Goal: Task Accomplishment & Management: Manage account settings

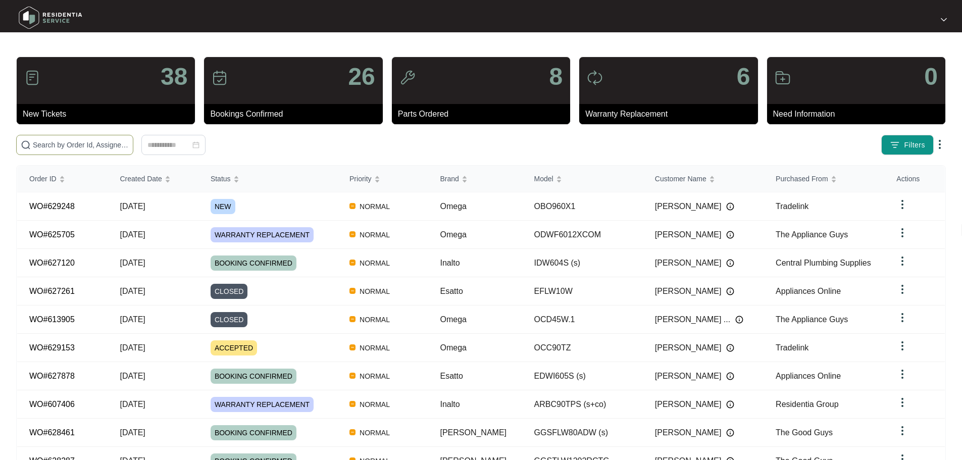
paste input "629248"
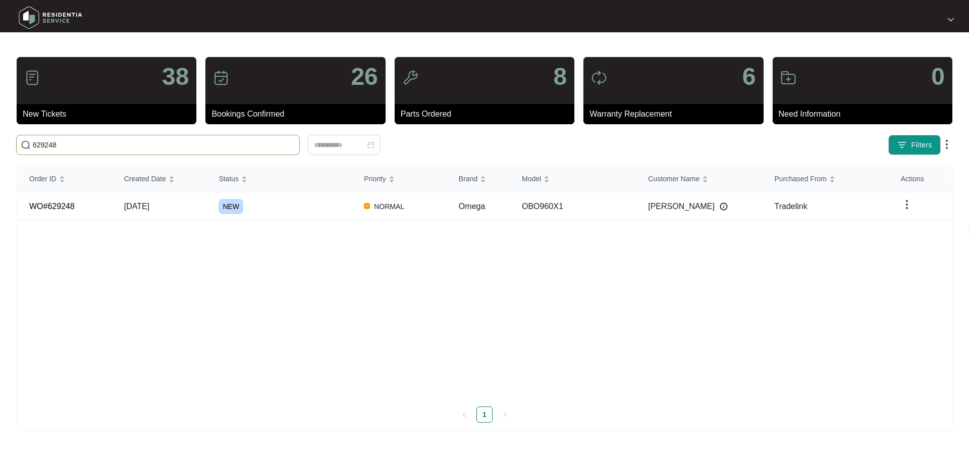
type input "629248"
click at [288, 201] on div "NEW" at bounding box center [285, 206] width 133 height 15
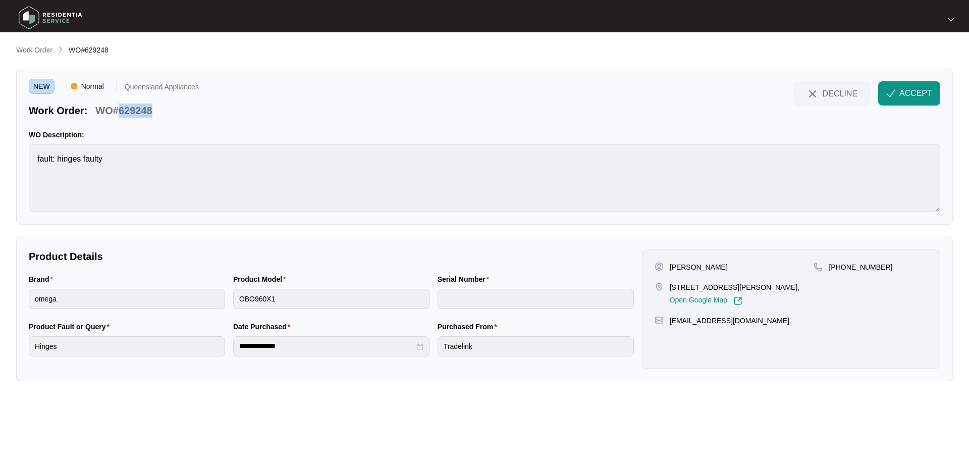
drag, startPoint x: 119, startPoint y: 106, endPoint x: 171, endPoint y: 109, distance: 51.5
click at [171, 109] on div "Work Order: WO#629248" at bounding box center [114, 109] width 170 height 18
drag, startPoint x: 669, startPoint y: 283, endPoint x: 711, endPoint y: 289, distance: 41.8
click at [711, 289] on p "[STREET_ADDRESS][PERSON_NAME]," at bounding box center [735, 287] width 130 height 10
copy p "38 Melaleuca"
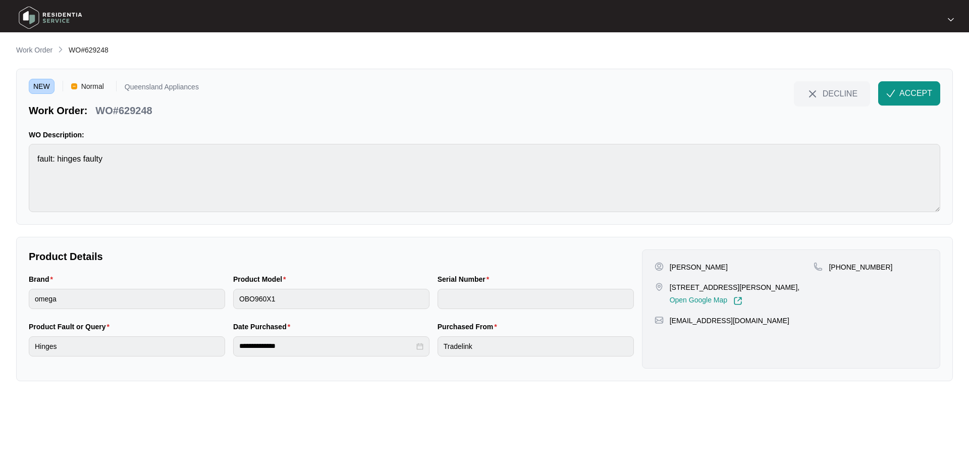
click at [839, 217] on div "NEW Normal Queensland Appliances Work Order: WO#629248 DECLINE ACCEPT WO Descri…" at bounding box center [484, 147] width 937 height 156
drag, startPoint x: 120, startPoint y: 108, endPoint x: 172, endPoint y: 111, distance: 52.1
click at [172, 111] on div "Work Order: WO#629248" at bounding box center [114, 109] width 170 height 18
copy p "629248"
drag, startPoint x: 849, startPoint y: 266, endPoint x: 891, endPoint y: 266, distance: 41.9
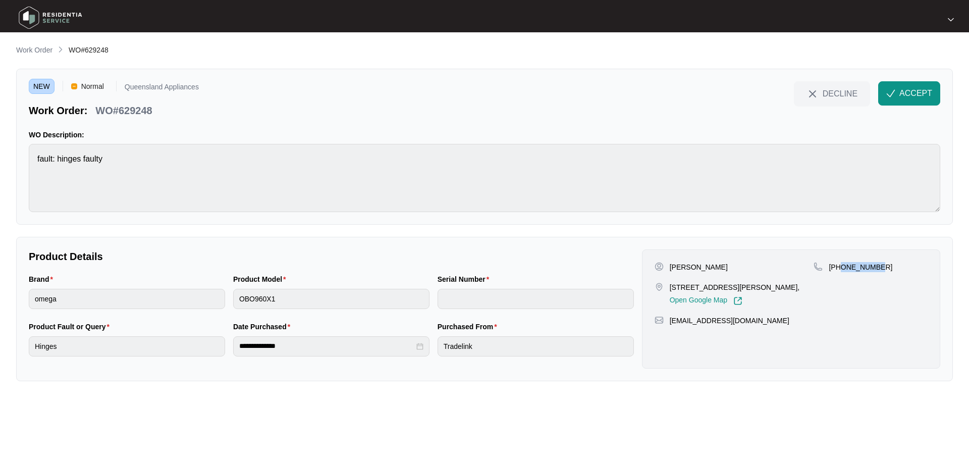
click at [891, 266] on div "[PHONE_NUMBER]" at bounding box center [871, 267] width 114 height 10
copy p "403332871"
click at [904, 98] on span "ACCEPT" at bounding box center [915, 93] width 33 height 12
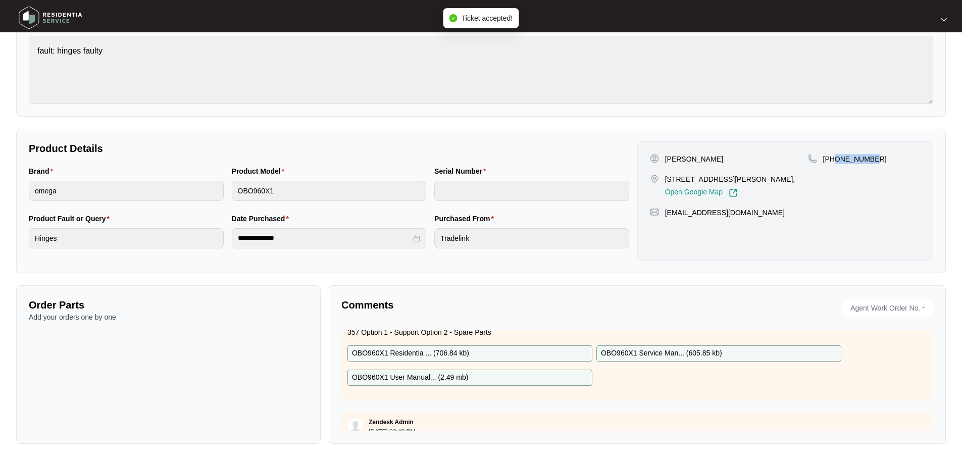
scroll to position [81, 0]
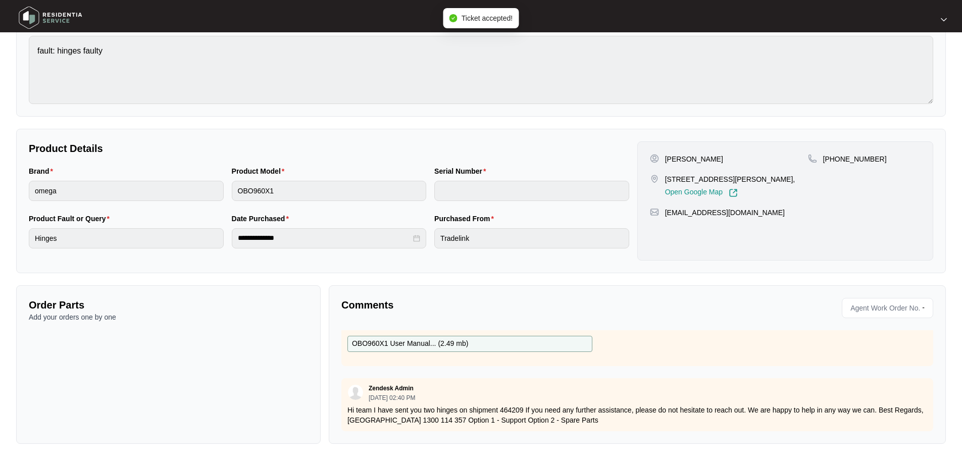
click at [518, 405] on p "Hi team I have sent you two hinges on shipment 464209 If you need any further a…" at bounding box center [636, 415] width 579 height 20
copy p "464209"
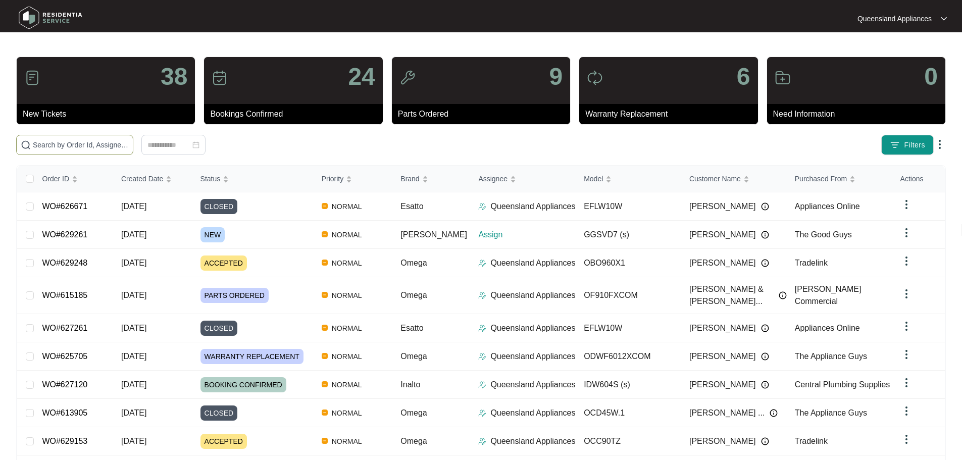
click at [129, 142] on input "text" at bounding box center [81, 144] width 96 height 11
paste input "629261"
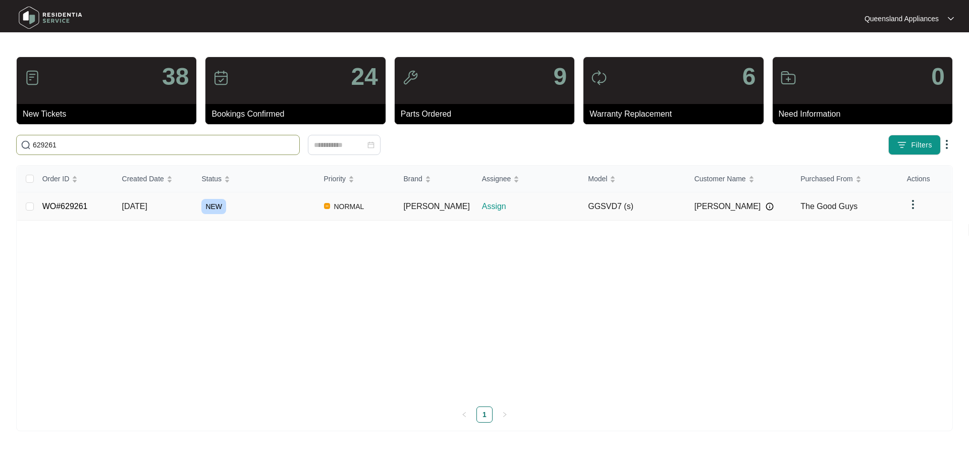
type input "629261"
click at [262, 211] on div "NEW" at bounding box center [258, 206] width 114 height 15
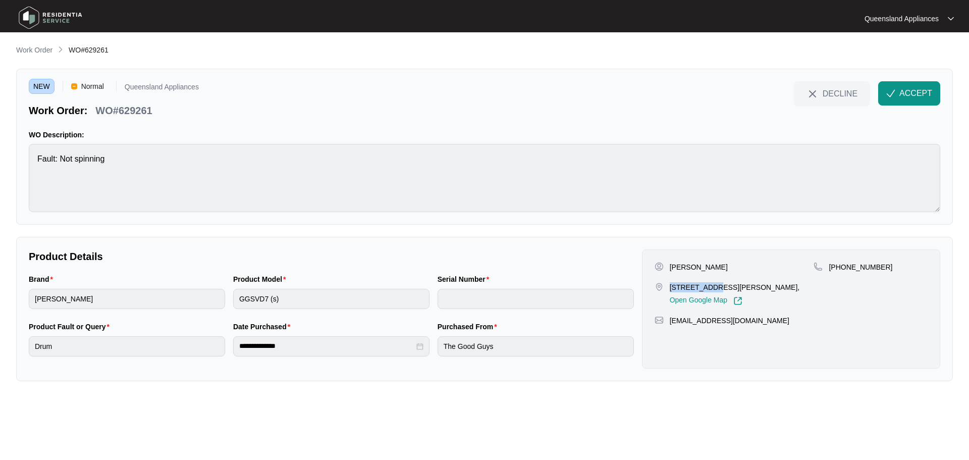
drag, startPoint x: 670, startPoint y: 285, endPoint x: 705, endPoint y: 279, distance: 35.3
click at [705, 279] on div "Jason Ostler 33 faircloth street Springfield Qld 4300, Open Google Map" at bounding box center [734, 283] width 159 height 43
copy p "33 faircloth"
drag, startPoint x: 118, startPoint y: 109, endPoint x: 174, endPoint y: 115, distance: 56.3
click at [174, 115] on div "Work Order: WO#629261" at bounding box center [114, 109] width 170 height 18
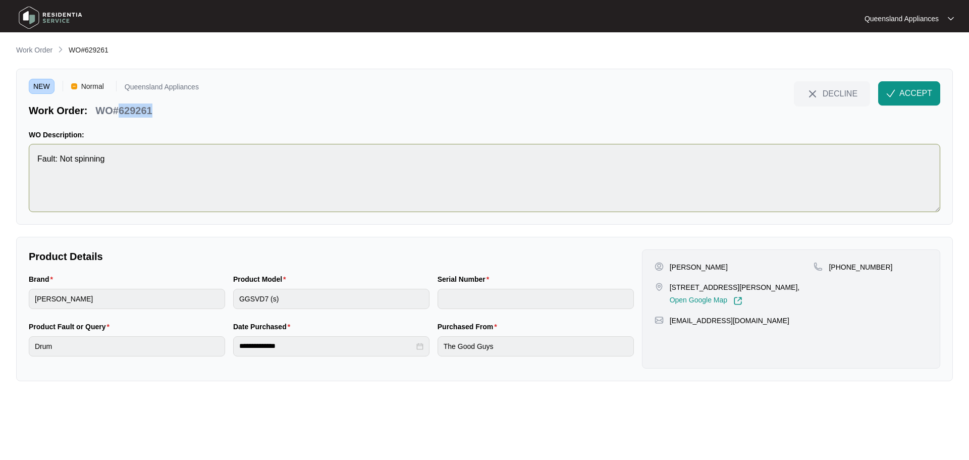
copy p "629261"
drag, startPoint x: 840, startPoint y: 266, endPoint x: 898, endPoint y: 266, distance: 57.5
click at [898, 266] on div "+61403229055" at bounding box center [871, 267] width 114 height 10
copy p "403229055"
click at [901, 96] on span "ACCEPT" at bounding box center [915, 93] width 33 height 12
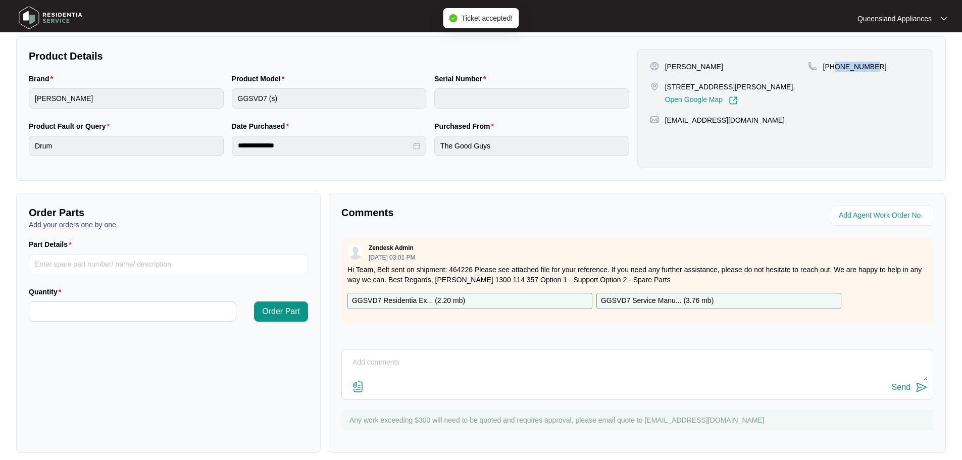
scroll to position [202, 0]
click at [457, 266] on p "Hi Team, Belt sent on shipment: 464226 Please see attached file for your refere…" at bounding box center [636, 273] width 579 height 20
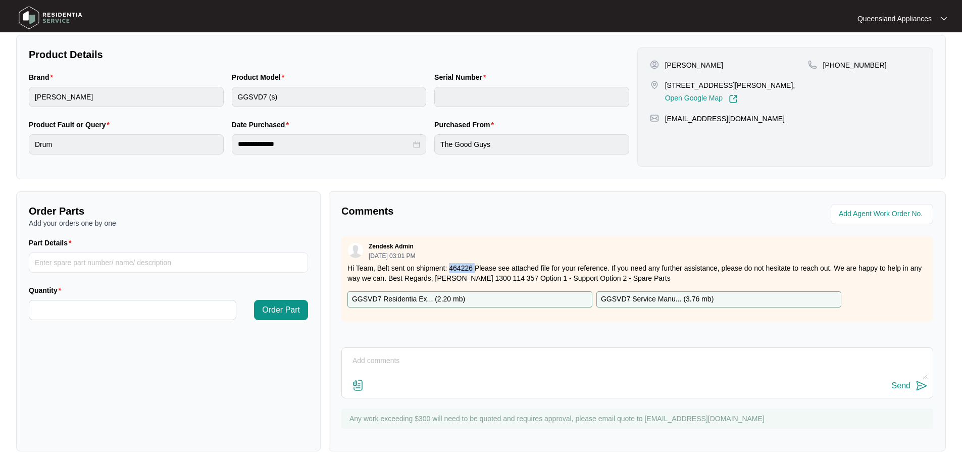
copy p "464226"
